Goal: Find specific page/section: Find specific page/section

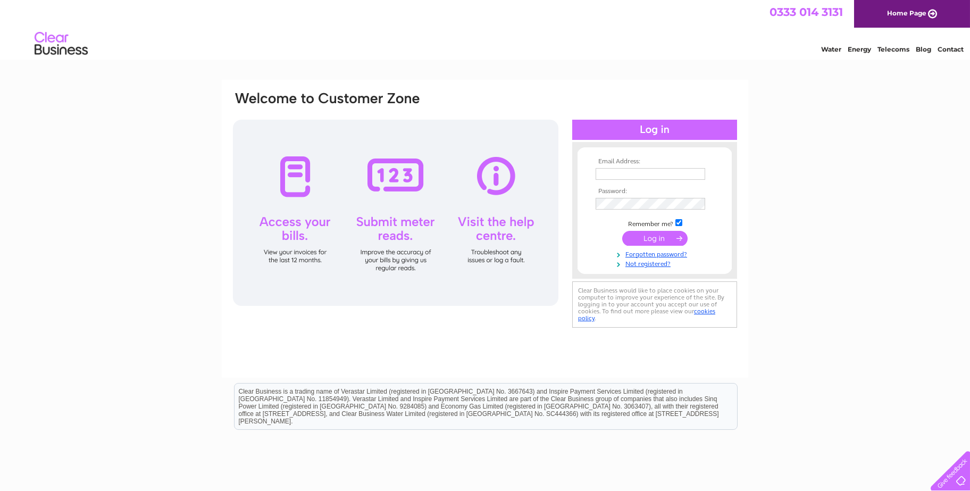
click at [625, 174] on input "text" at bounding box center [650, 174] width 110 height 12
type input "[EMAIL_ADDRESS][DOMAIN_NAME]"
click at [622, 231] on input "submit" at bounding box center [654, 238] width 65 height 15
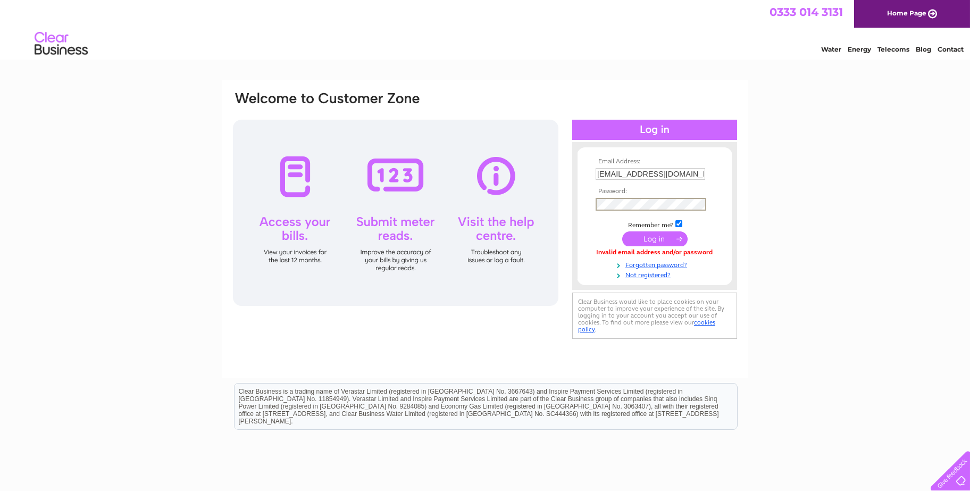
click at [622, 231] on input "submit" at bounding box center [654, 238] width 65 height 15
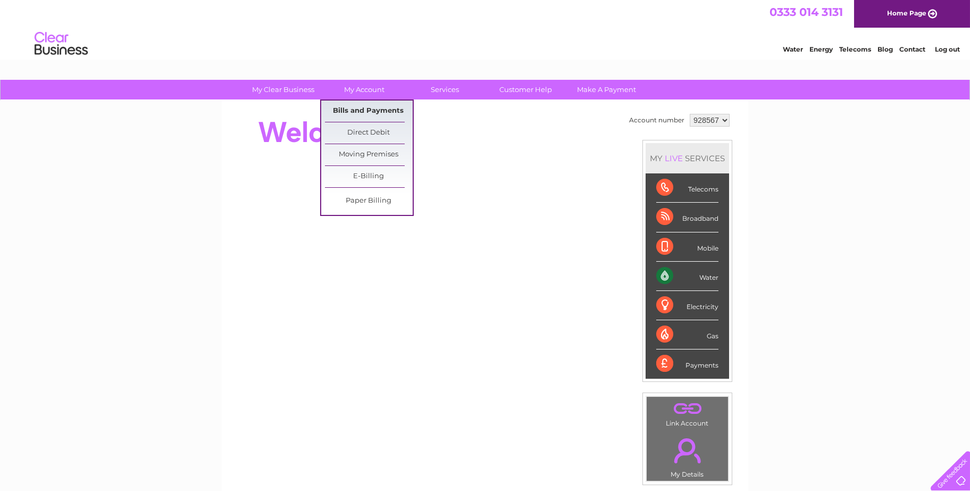
click at [370, 105] on link "Bills and Payments" at bounding box center [369, 110] width 88 height 21
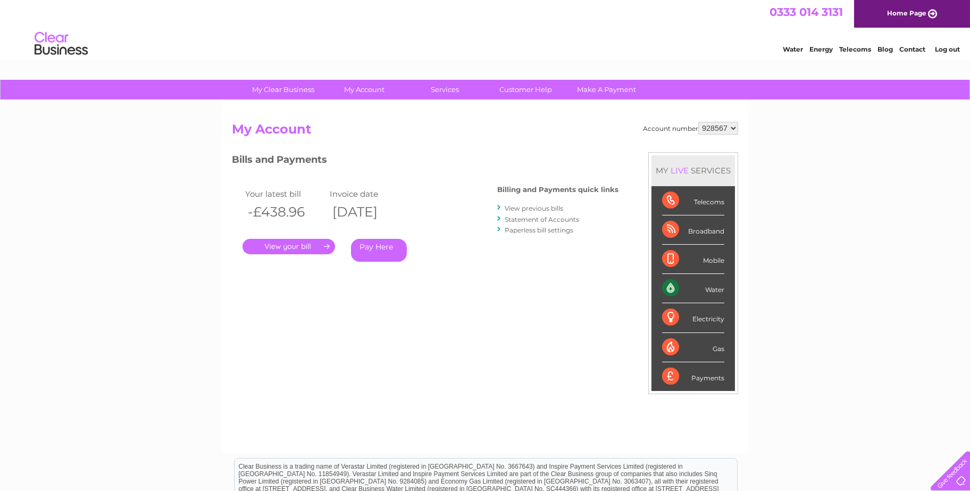
click at [305, 244] on link "." at bounding box center [288, 246] width 93 height 15
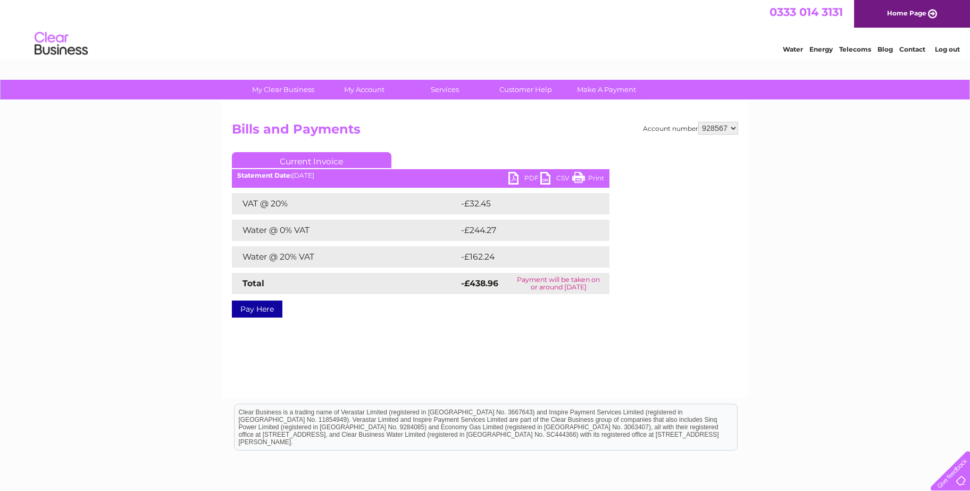
click at [515, 177] on link "PDF" at bounding box center [524, 179] width 32 height 15
